Goal: Task Accomplishment & Management: Use online tool/utility

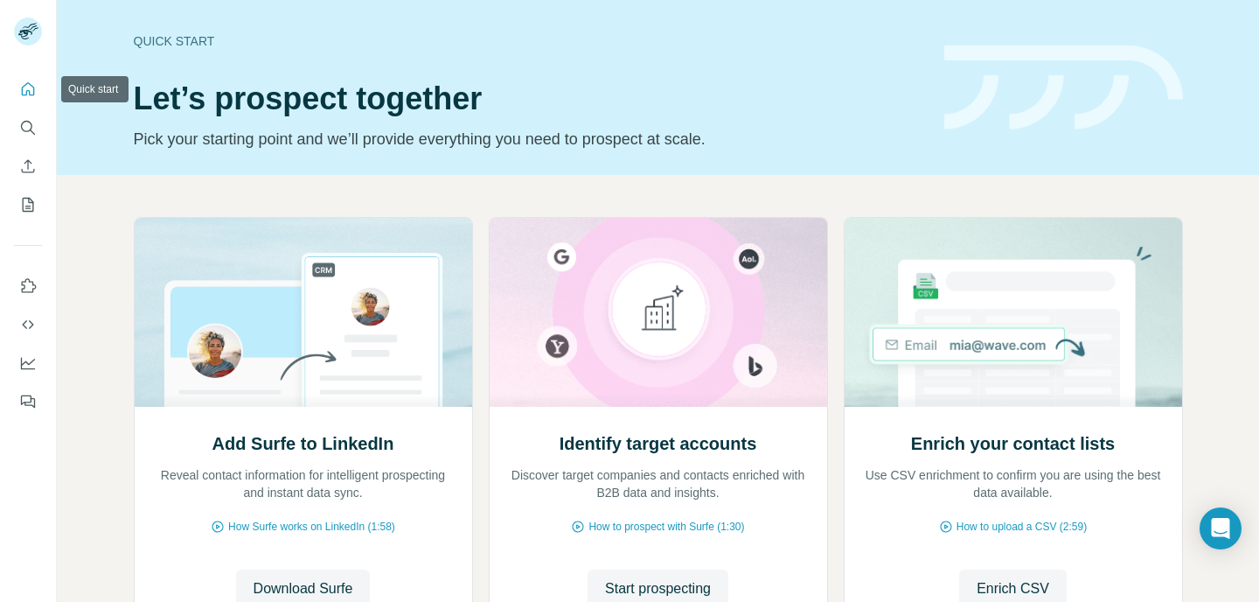
click at [26, 92] on icon "Quick start" at bounding box center [28, 88] width 13 height 13
click at [26, 87] on icon "Quick start" at bounding box center [27, 88] width 17 height 17
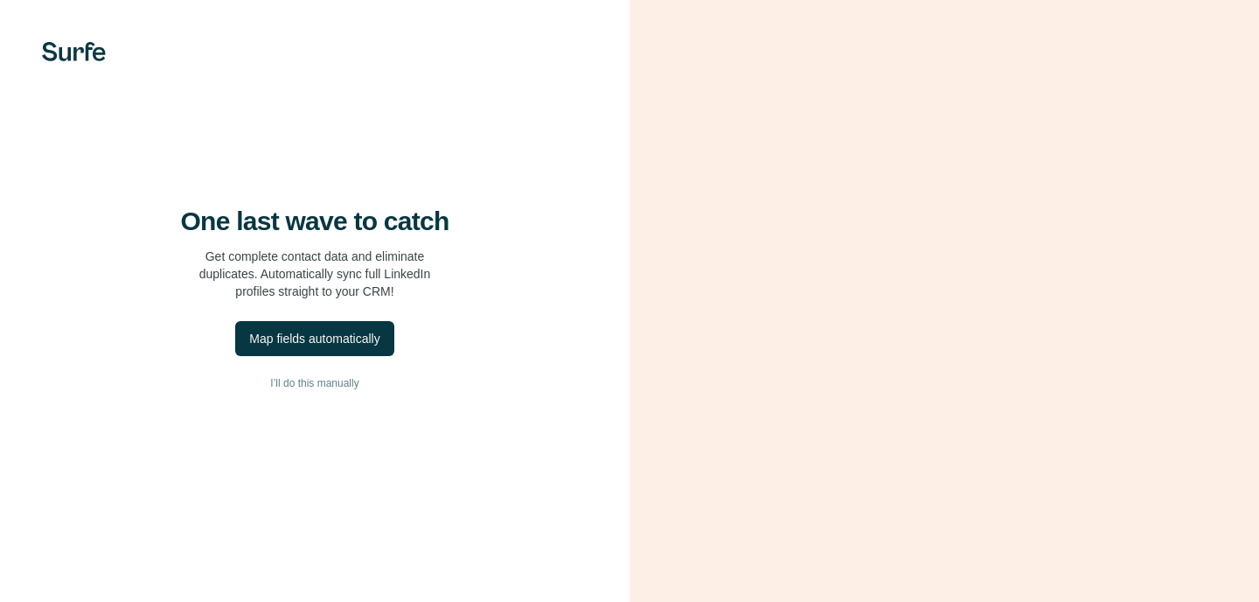
scroll to position [53, 0]
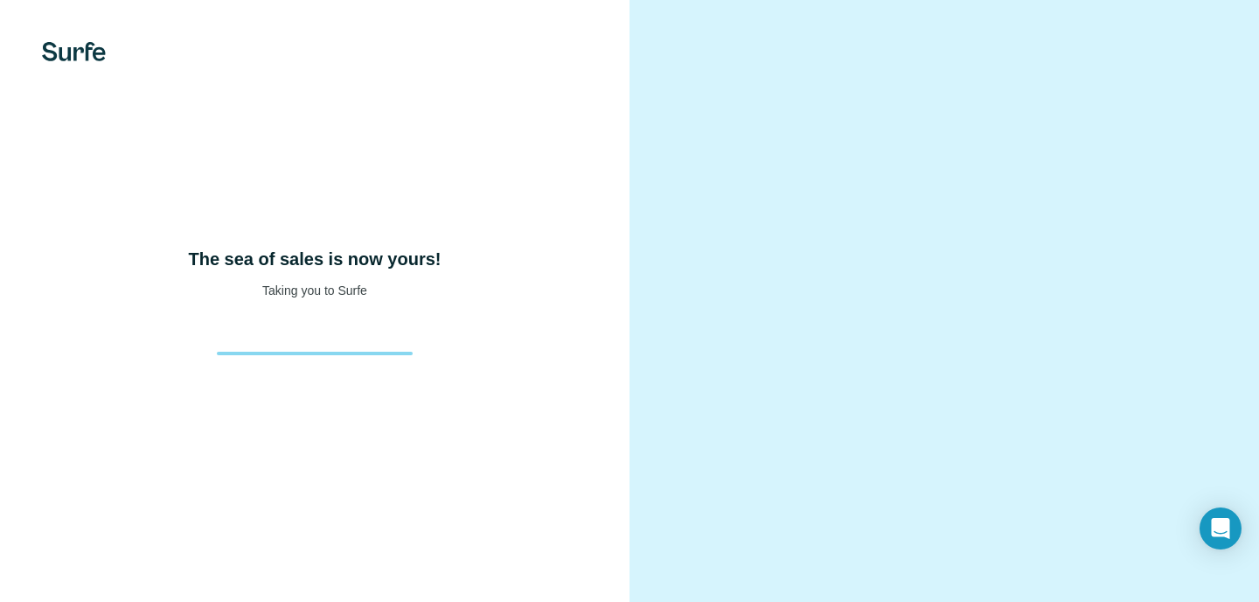
scroll to position [64, 0]
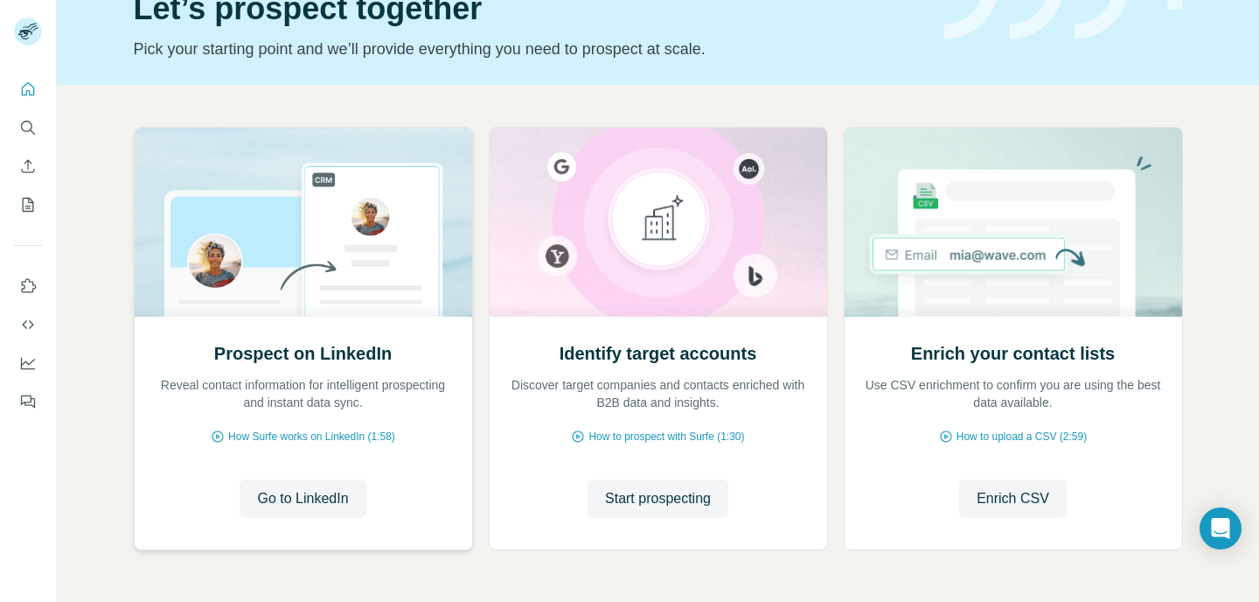
scroll to position [91, 0]
click at [306, 506] on span "Go to LinkedIn" at bounding box center [302, 497] width 91 height 21
